Goal: Task Accomplishment & Management: Manage account settings

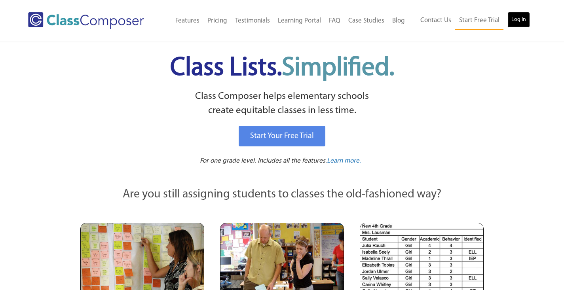
click at [517, 23] on link "Log In" at bounding box center [519, 20] width 23 height 16
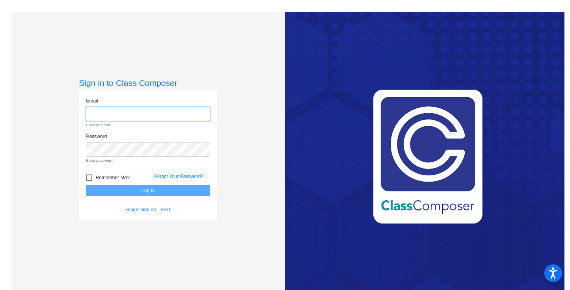
type input "boisseaugr@asf.edu.mx"
click at [88, 180] on form "Email boisseaugr@asf.edu.mx Enter an email. Password Enter password. Remember M…" at bounding box center [148, 155] width 124 height 116
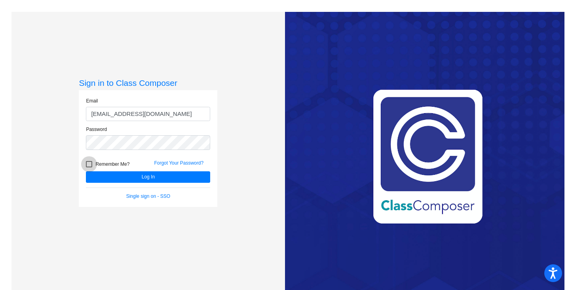
click at [91, 164] on div at bounding box center [89, 164] width 6 height 6
click at [89, 168] on input "Remember Me?" at bounding box center [89, 168] width 0 height 0
checkbox input "true"
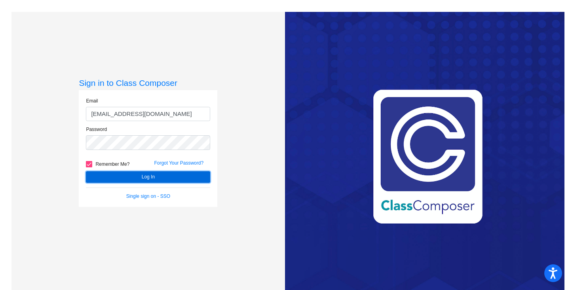
click at [151, 179] on button "Log In" at bounding box center [148, 176] width 124 height 11
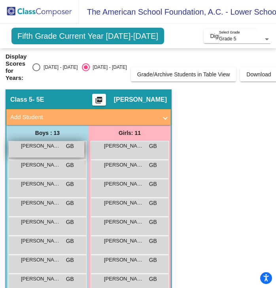
click at [57, 150] on div "ALVARO JASSO GB lock do_not_disturb_alt" at bounding box center [47, 149] width 76 height 16
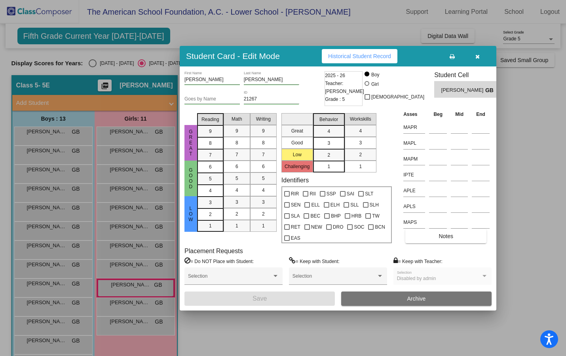
click at [478, 59] on icon "button" at bounding box center [478, 57] width 4 height 6
